Goal: Find specific page/section: Find specific page/section

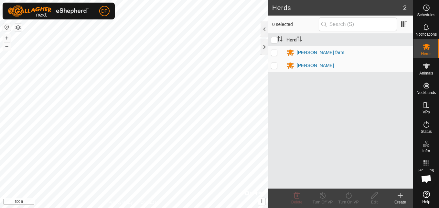
scroll to position [673, 0]
click at [275, 52] on p-checkbox at bounding box center [274, 52] width 6 height 5
checkbox input "true"
click at [424, 67] on icon at bounding box center [427, 66] width 8 height 8
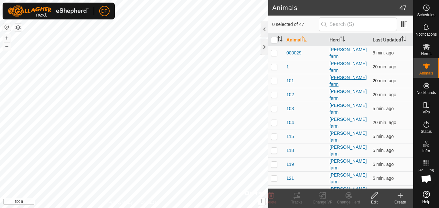
click at [346, 79] on div "payne farm" at bounding box center [349, 81] width 38 height 14
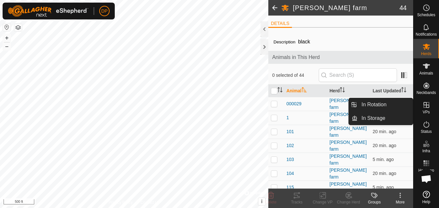
click at [423, 103] on icon at bounding box center [427, 105] width 8 height 8
click at [407, 104] on link "In Rotation" at bounding box center [385, 104] width 55 height 13
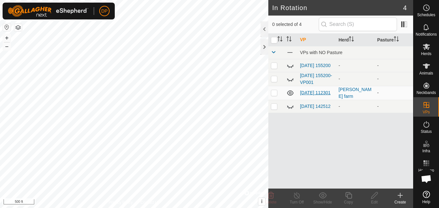
click at [317, 90] on link "[DATE] 112301" at bounding box center [315, 92] width 31 height 5
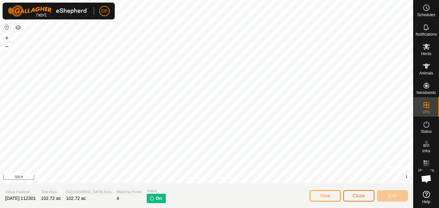
click at [364, 194] on span "Close" at bounding box center [359, 195] width 12 height 5
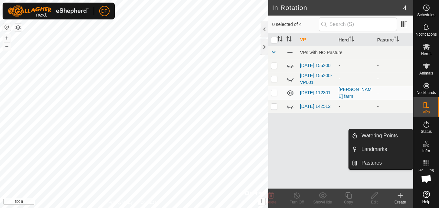
drag, startPoint x: 427, startPoint y: 151, endPoint x: 440, endPoint y: 161, distance: 16.3
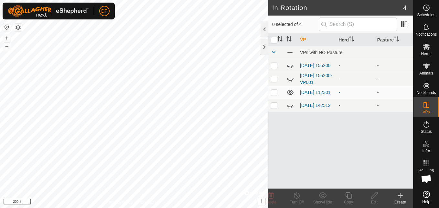
scroll to position [673, 0]
